Goal: Task Accomplishment & Management: Use online tool/utility

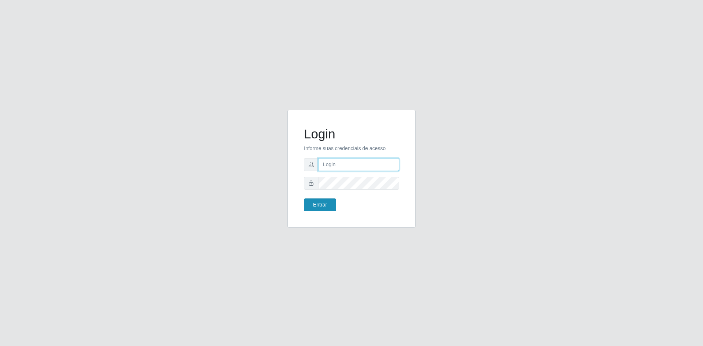
type input "gerente.loja05@marvermelhoatacado.com.br"
click at [313, 206] on button "Entrar" at bounding box center [320, 204] width 32 height 13
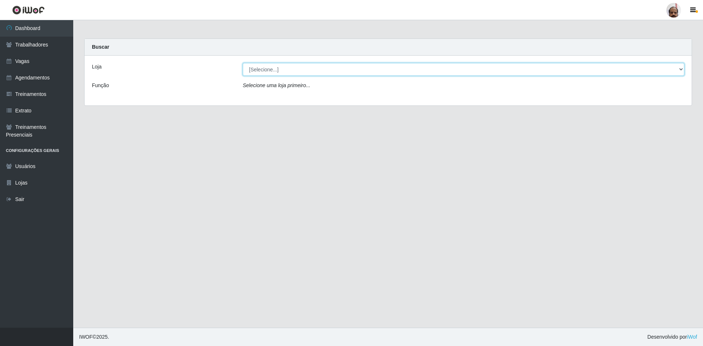
click at [382, 71] on select "[Selecione...] Mar Vermelho - Loja 05" at bounding box center [463, 69] width 441 height 13
select select "252"
click at [243, 63] on select "[Selecione...] Mar Vermelho - Loja 05" at bounding box center [463, 69] width 441 height 13
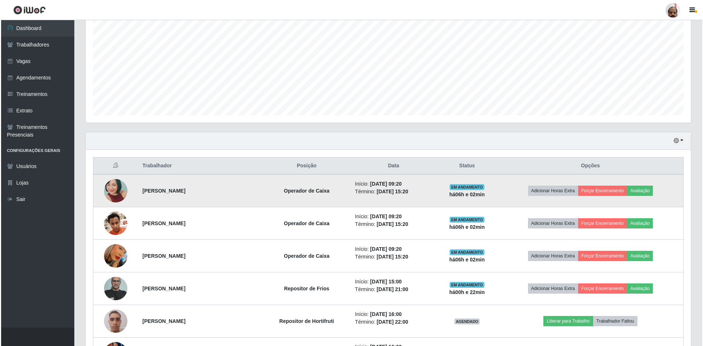
scroll to position [183, 0]
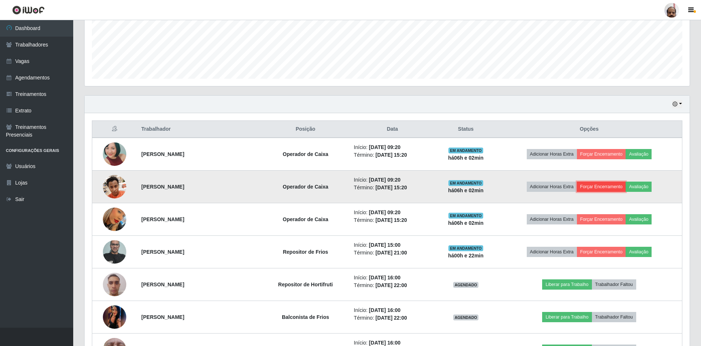
click at [599, 185] on button "Forçar Encerramento" at bounding box center [601, 187] width 49 height 10
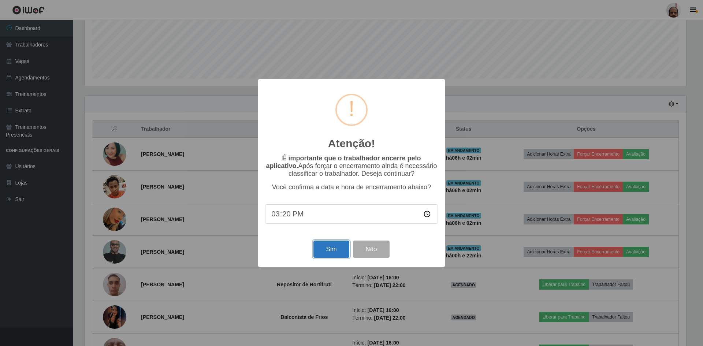
click at [326, 251] on button "Sim" at bounding box center [330, 248] width 35 height 17
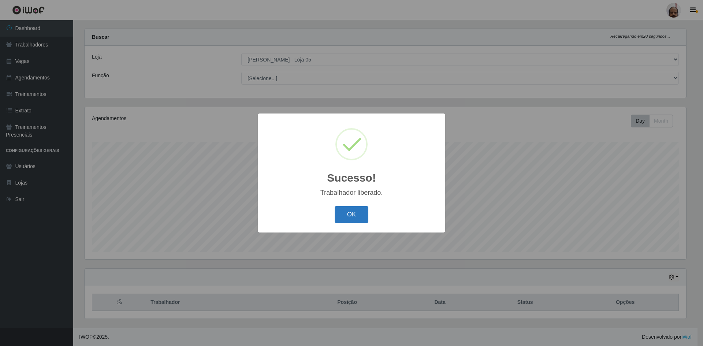
click at [343, 219] on button "OK" at bounding box center [351, 214] width 34 height 17
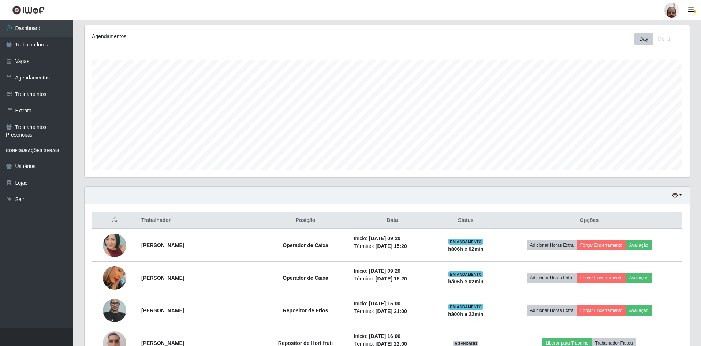
scroll to position [193, 0]
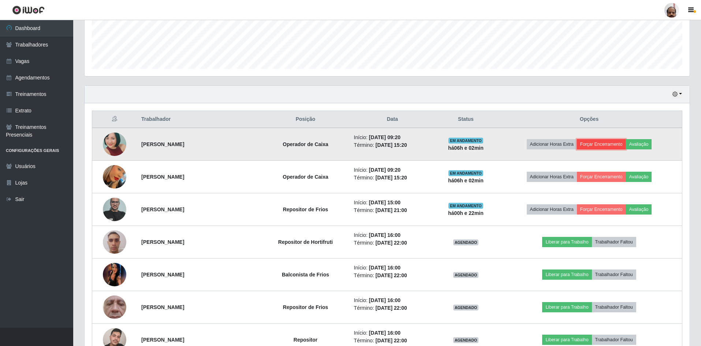
click at [597, 140] on button "Forçar Encerramento" at bounding box center [601, 144] width 49 height 10
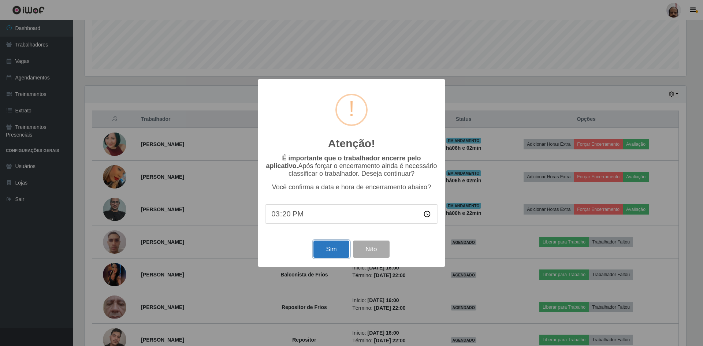
click at [328, 251] on button "Sim" at bounding box center [330, 248] width 35 height 17
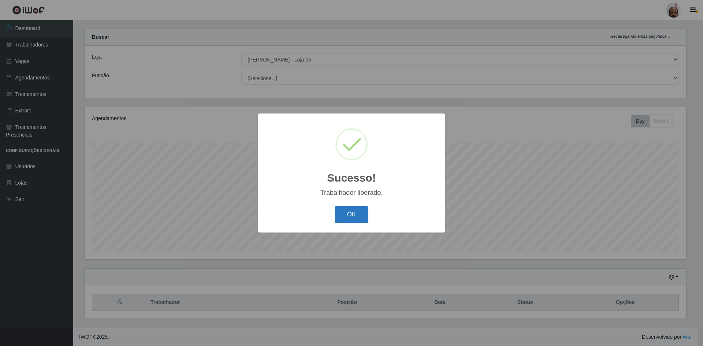
click at [352, 217] on button "OK" at bounding box center [351, 214] width 34 height 17
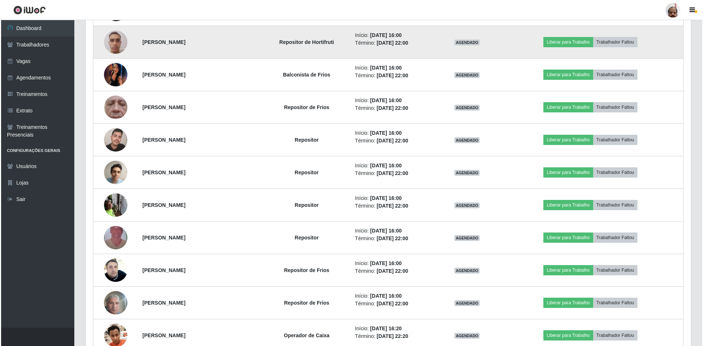
scroll to position [376, 0]
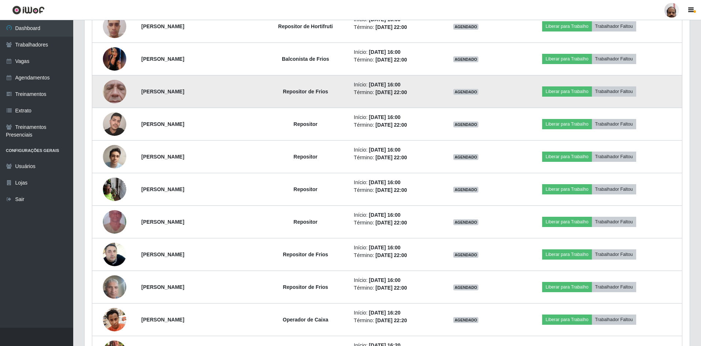
click at [117, 97] on img at bounding box center [114, 92] width 23 height 52
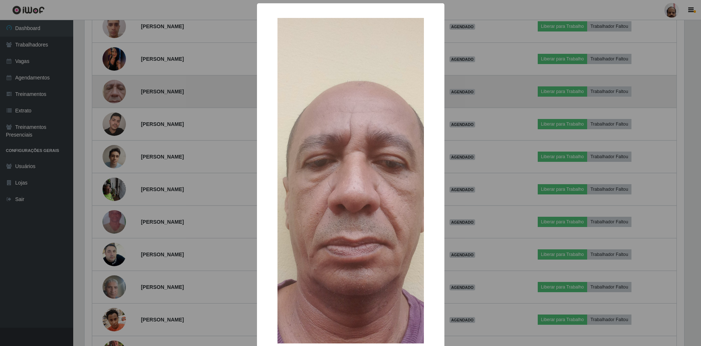
scroll to position [152, 601]
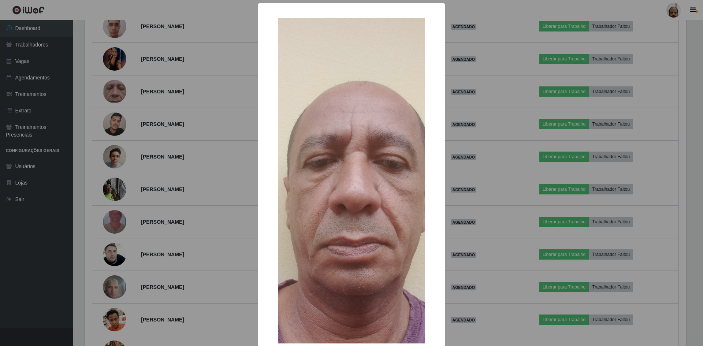
click at [488, 197] on div "× OK Cancel" at bounding box center [351, 173] width 703 height 346
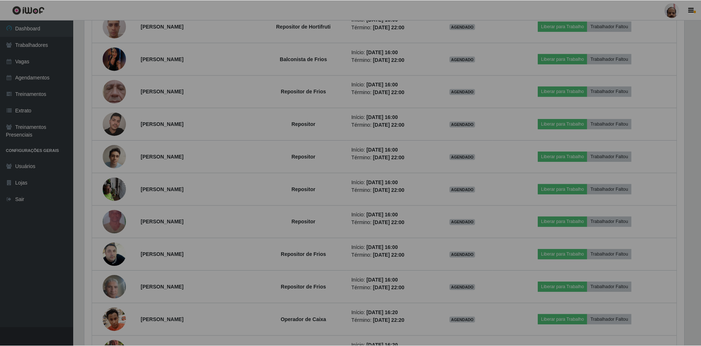
scroll to position [152, 605]
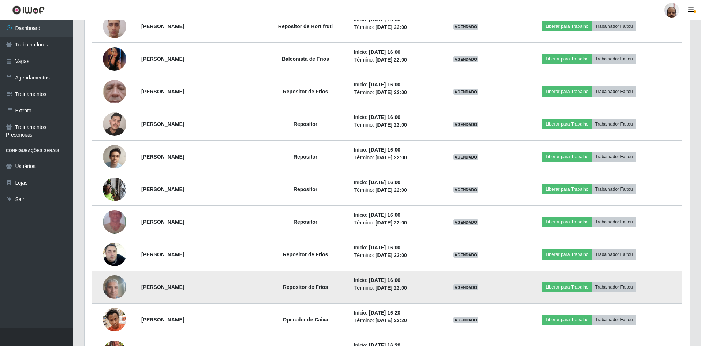
click at [111, 289] on img at bounding box center [114, 286] width 23 height 31
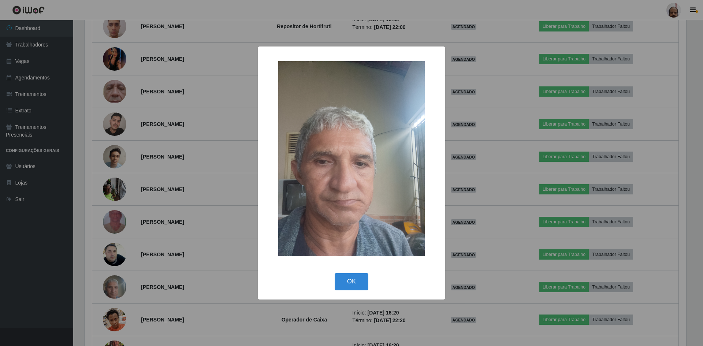
drag, startPoint x: 494, startPoint y: 282, endPoint x: 154, endPoint y: 267, distance: 340.3
click at [478, 278] on div "× OK Cancel" at bounding box center [351, 173] width 703 height 346
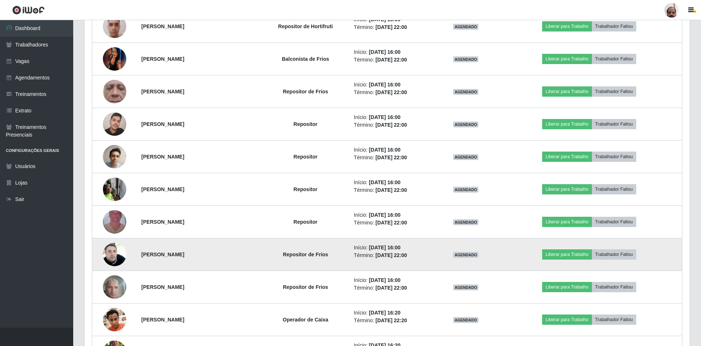
scroll to position [152, 605]
click at [116, 254] on img at bounding box center [114, 254] width 23 height 42
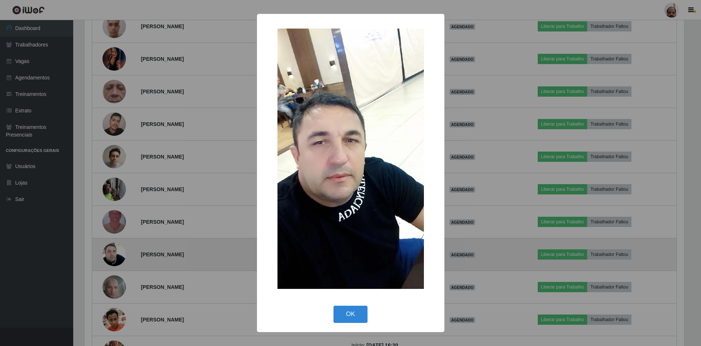
scroll to position [152, 601]
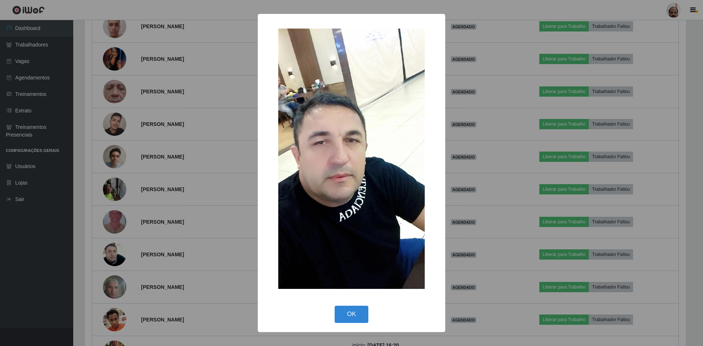
click at [197, 249] on div "× OK Cancel" at bounding box center [351, 173] width 703 height 346
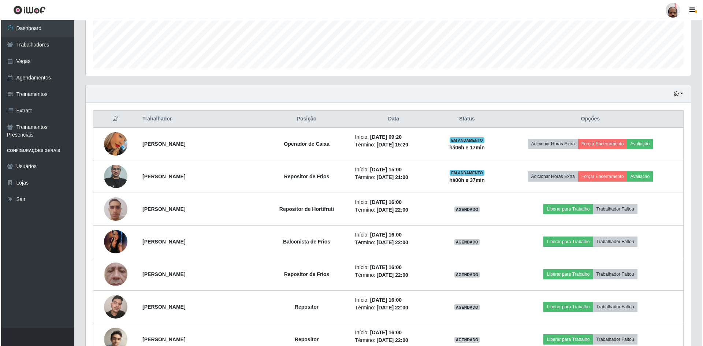
scroll to position [193, 0]
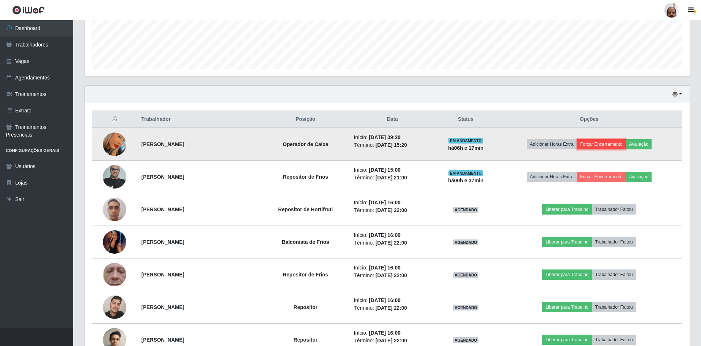
click at [595, 145] on button "Forçar Encerramento" at bounding box center [601, 144] width 49 height 10
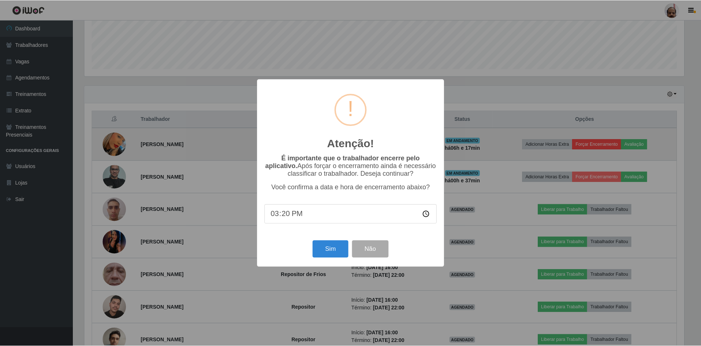
scroll to position [152, 601]
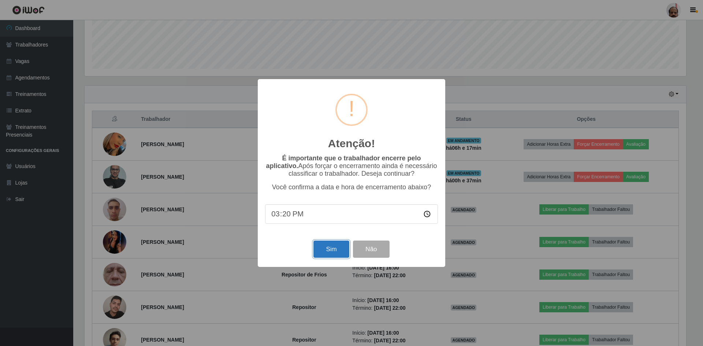
click at [339, 257] on button "Sim" at bounding box center [330, 248] width 35 height 17
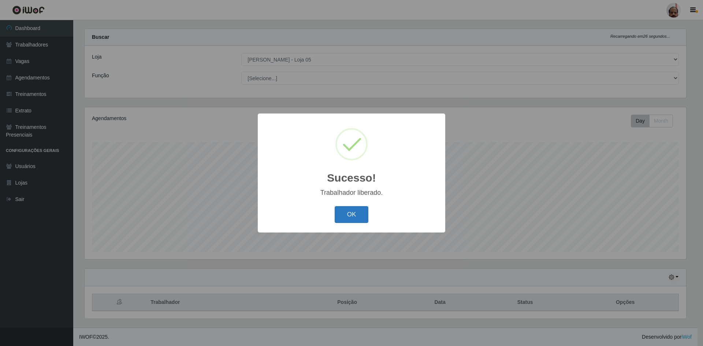
click at [353, 217] on button "OK" at bounding box center [351, 214] width 34 height 17
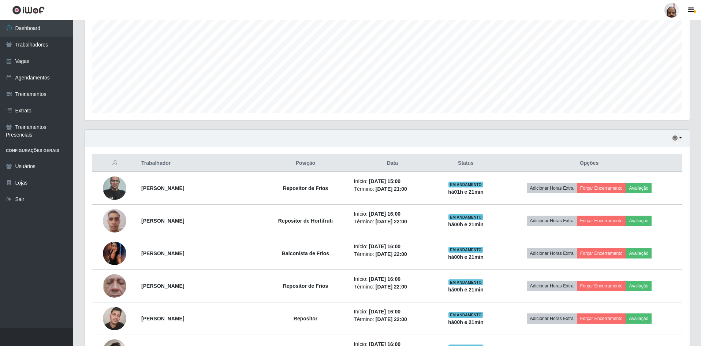
scroll to position [0, 0]
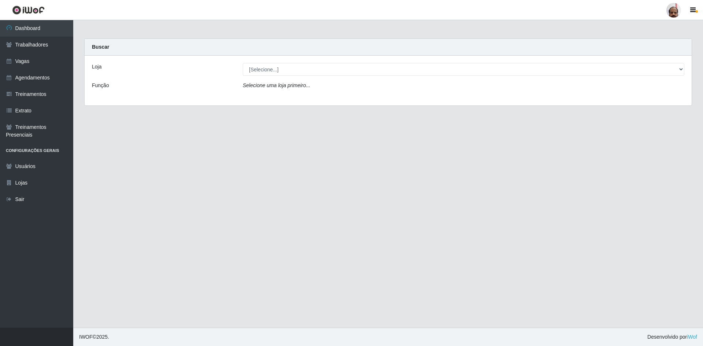
select select "252"
click at [243, 63] on select "[Selecione...] Mar Vermelho - Loja 05" at bounding box center [463, 69] width 441 height 13
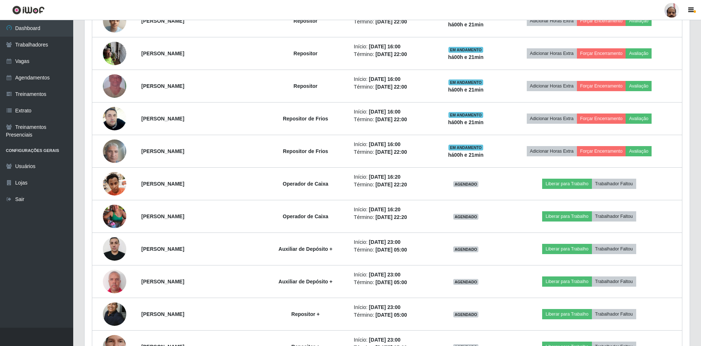
scroll to position [478, 0]
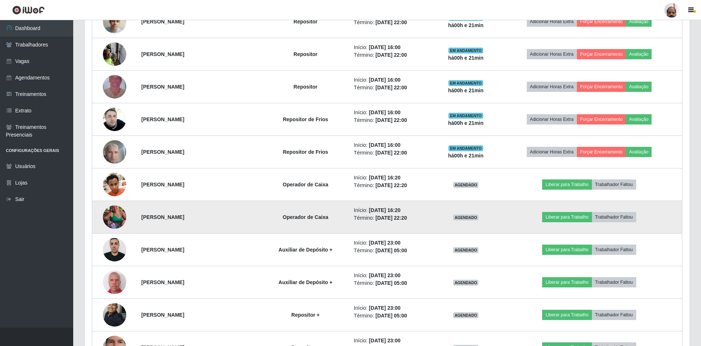
click at [112, 218] on img at bounding box center [114, 217] width 23 height 42
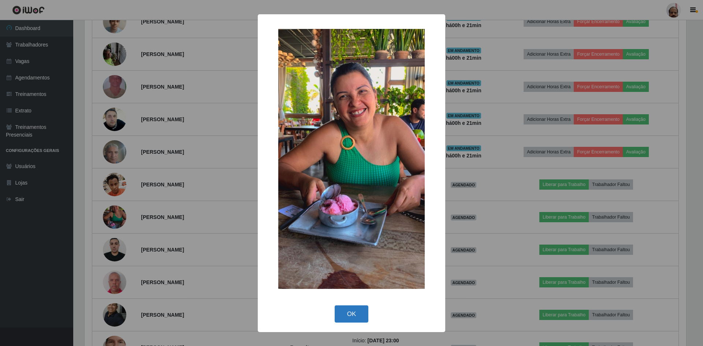
click at [354, 317] on button "OK" at bounding box center [351, 313] width 34 height 17
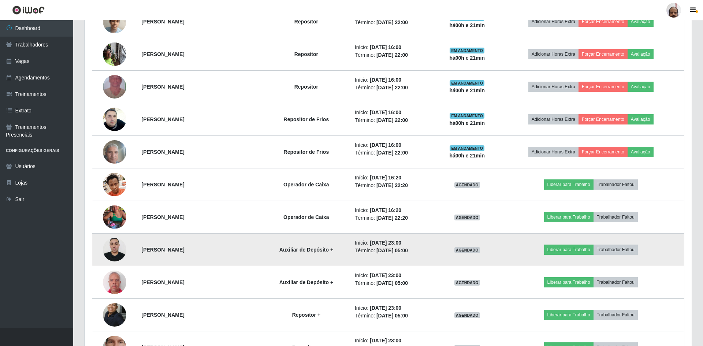
scroll to position [152, 605]
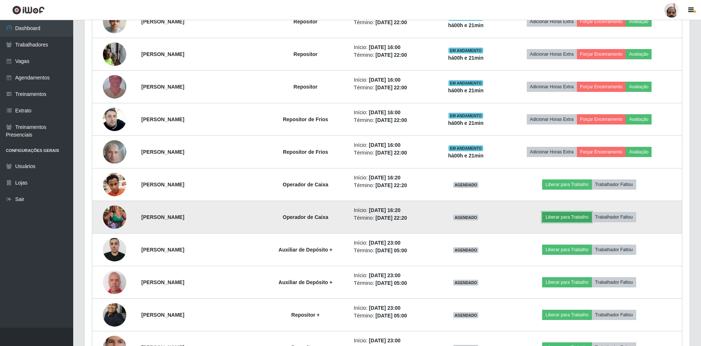
click at [569, 217] on button "Liberar para Trabalho" at bounding box center [566, 217] width 49 height 10
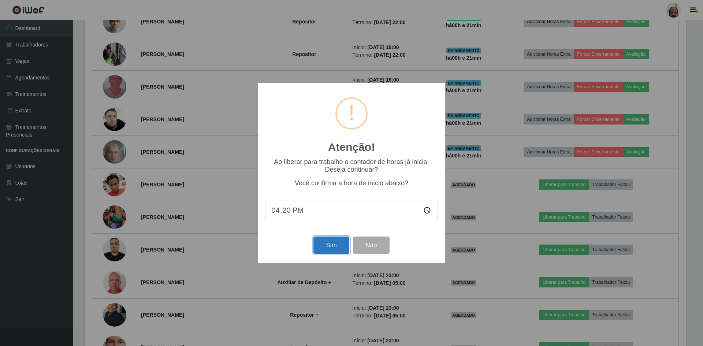
click at [325, 243] on button "Sim" at bounding box center [330, 244] width 35 height 17
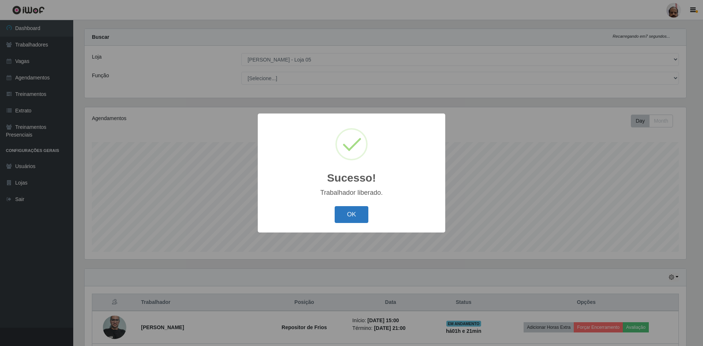
click at [350, 214] on button "OK" at bounding box center [351, 214] width 34 height 17
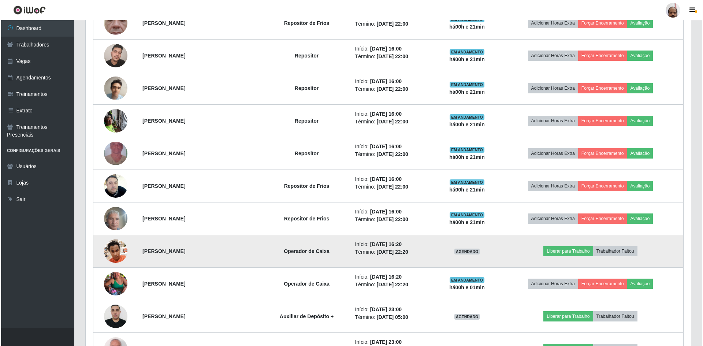
scroll to position [412, 0]
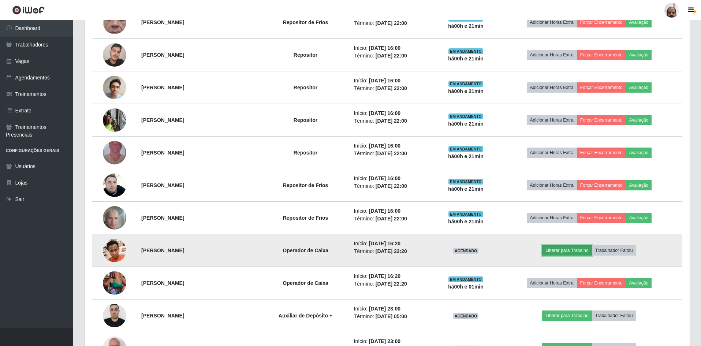
click at [571, 249] on button "Liberar para Trabalho" at bounding box center [566, 250] width 49 height 10
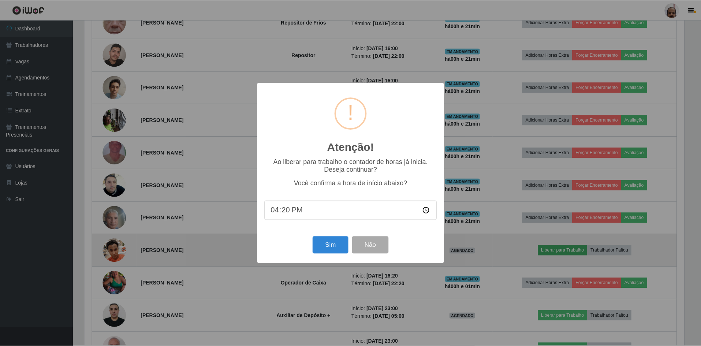
scroll to position [152, 601]
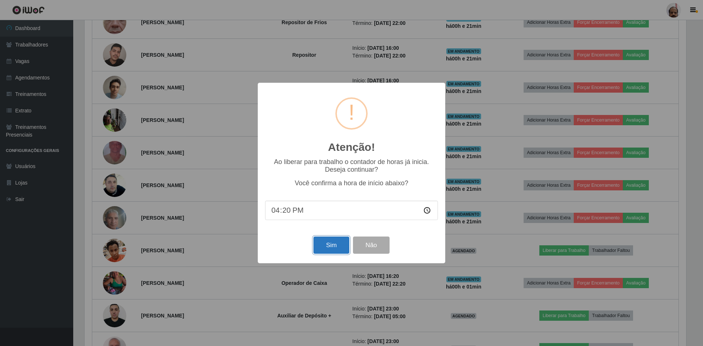
click at [332, 245] on button "Sim" at bounding box center [330, 244] width 35 height 17
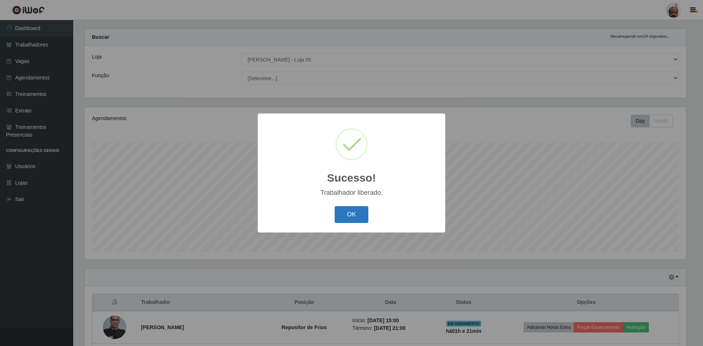
click at [356, 214] on button "OK" at bounding box center [351, 214] width 34 height 17
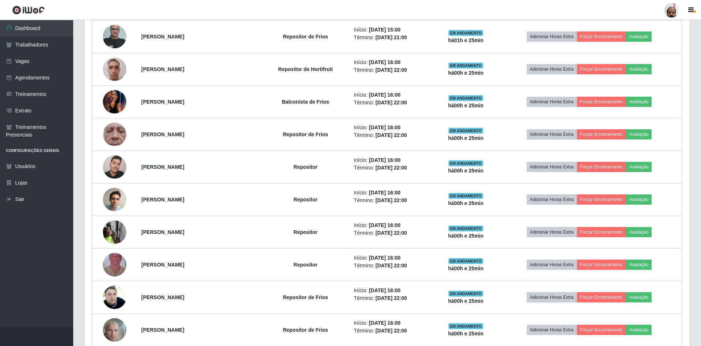
scroll to position [376, 0]
